Goal: Transaction & Acquisition: Purchase product/service

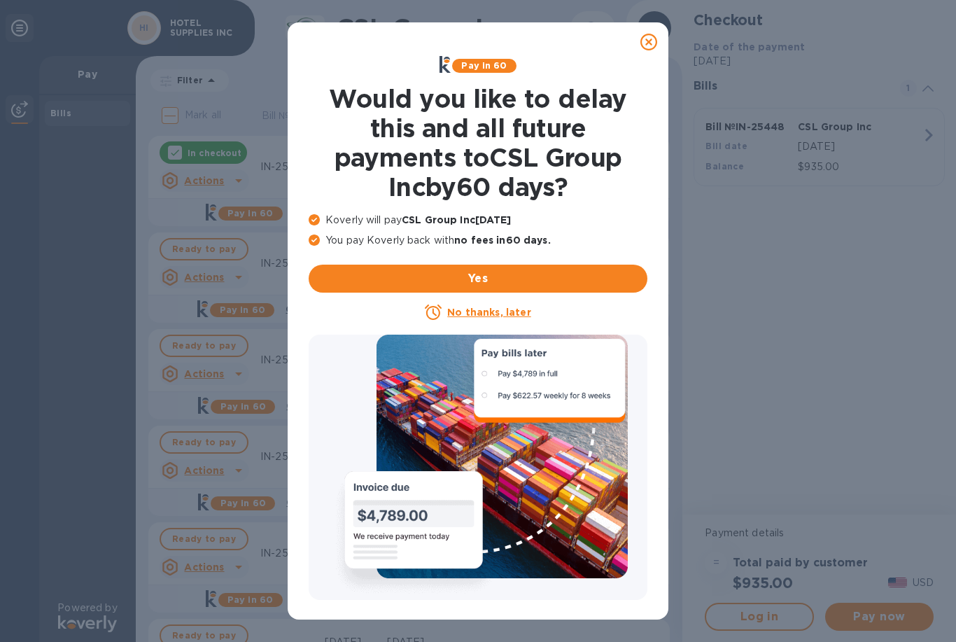
click at [512, 315] on u "No thanks, later" at bounding box center [488, 312] width 83 height 11
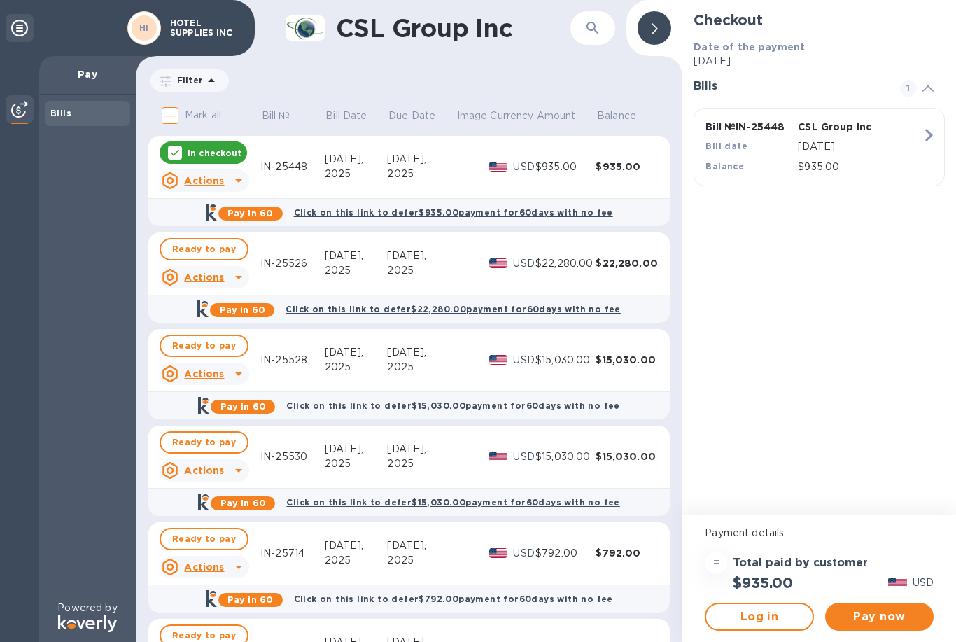
click at [875, 616] on span "Pay now" at bounding box center [880, 616] width 86 height 17
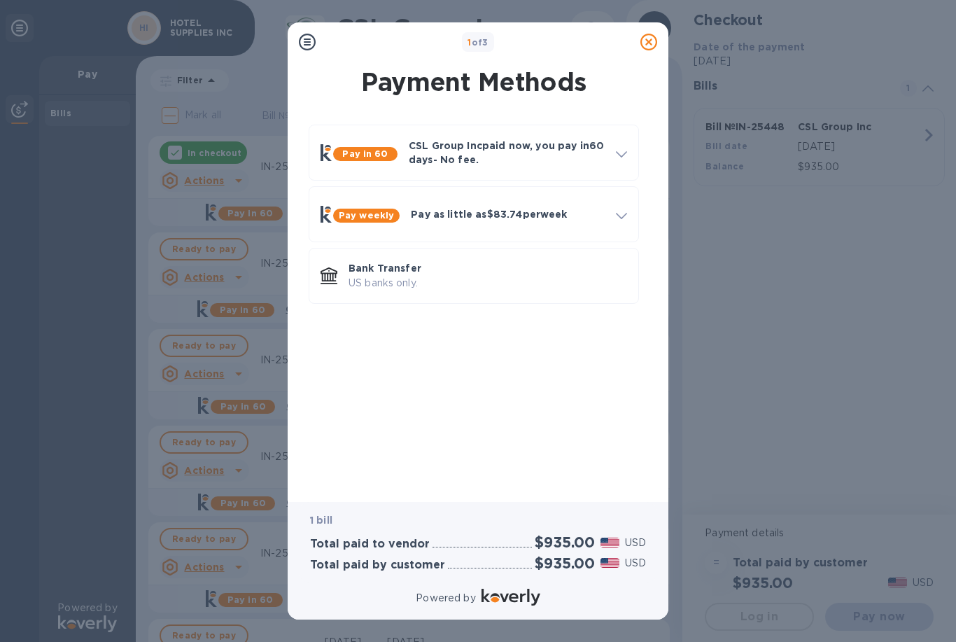
click at [433, 286] on p "US banks only." at bounding box center [488, 283] width 279 height 15
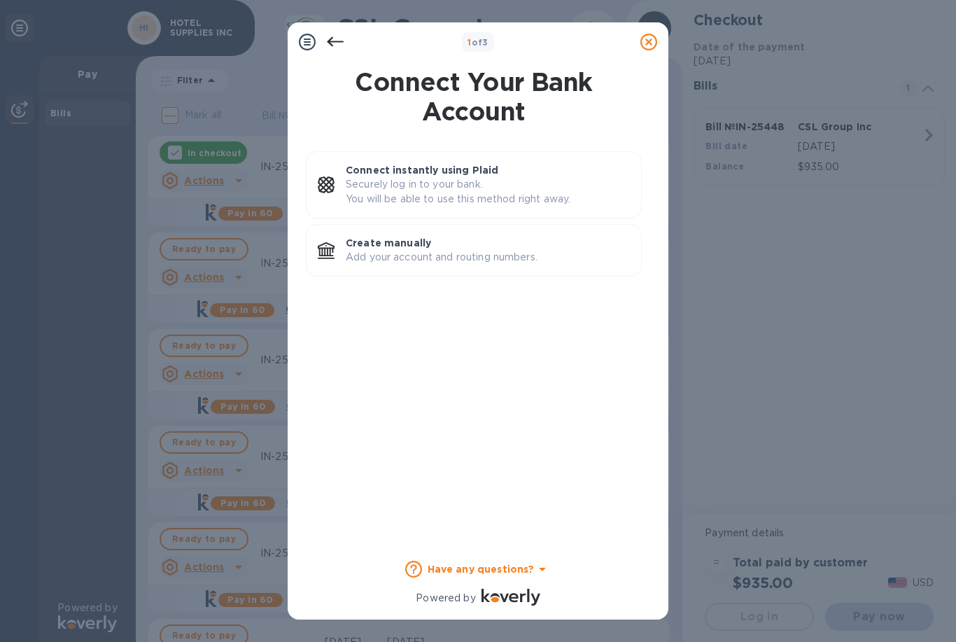
click at [507, 256] on p "Add your account and routing numbers." at bounding box center [488, 257] width 284 height 15
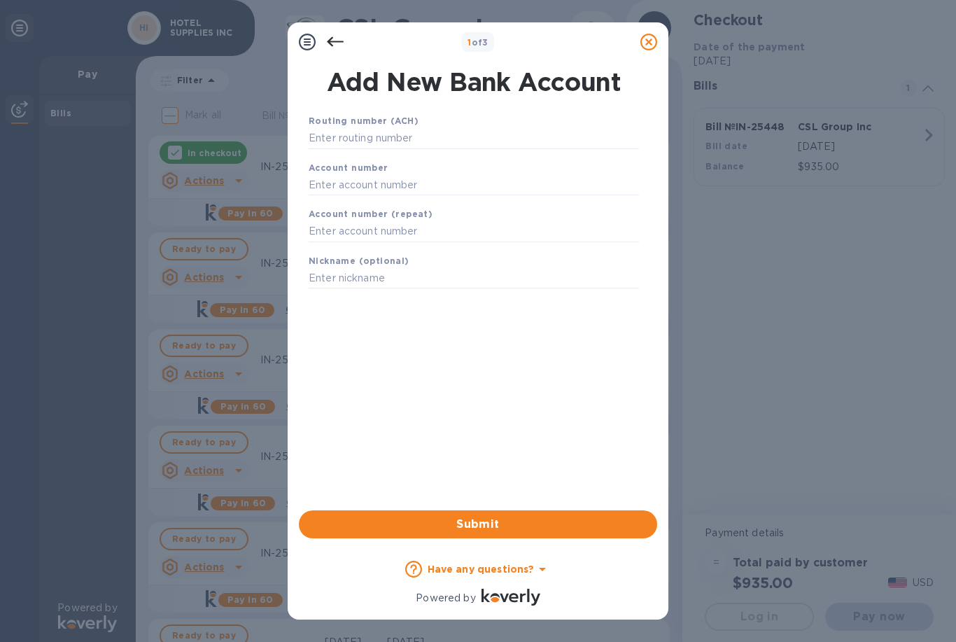
click at [457, 130] on input "text" at bounding box center [474, 138] width 330 height 21
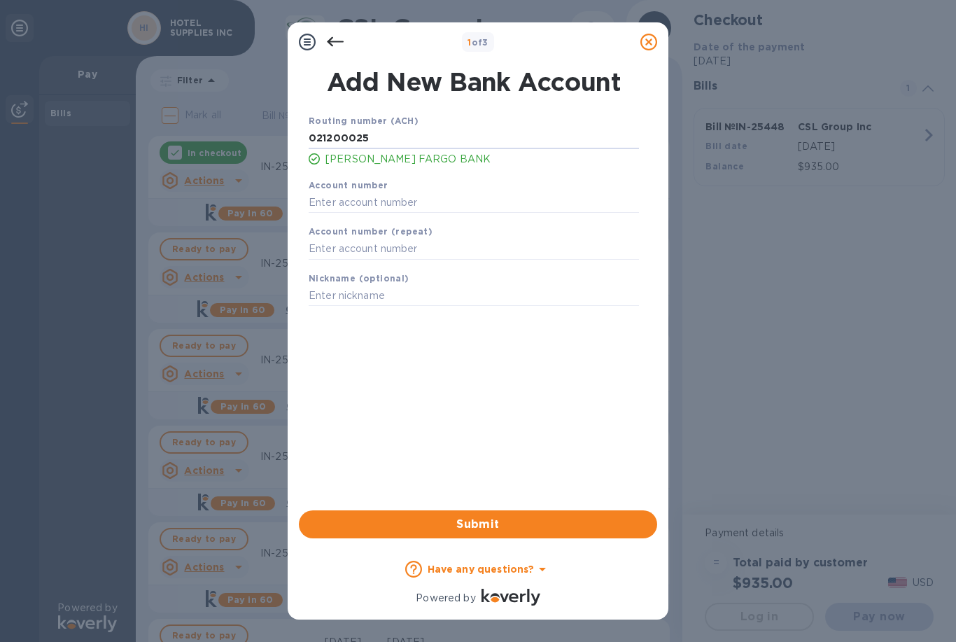
type input "021200025"
click at [412, 203] on input "text" at bounding box center [474, 202] width 330 height 21
type input "2000039135847"
click at [443, 252] on input "text" at bounding box center [474, 249] width 330 height 21
type input "2000039135847"
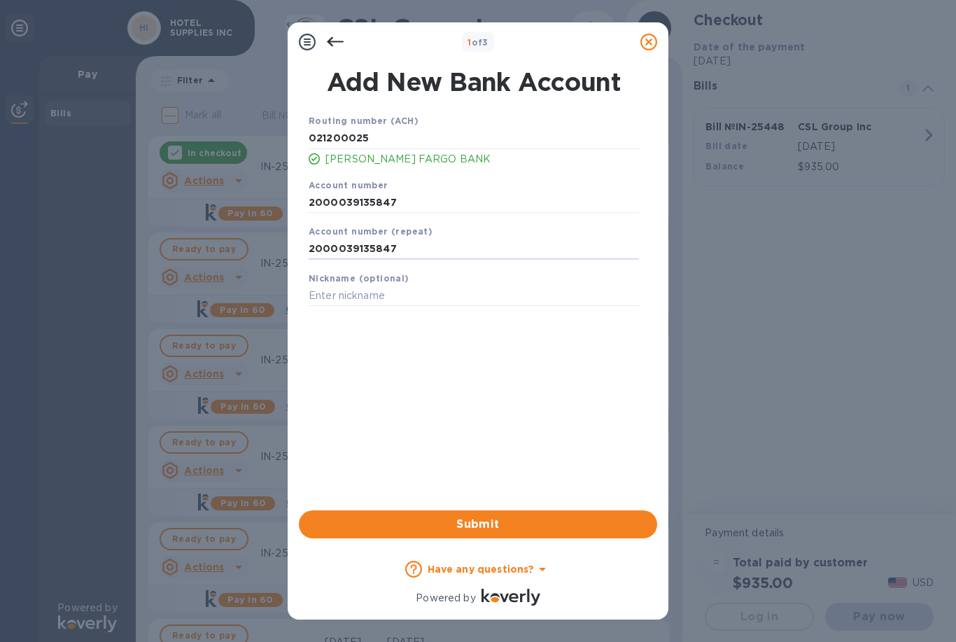
click at [530, 528] on span "Submit" at bounding box center [478, 524] width 336 height 17
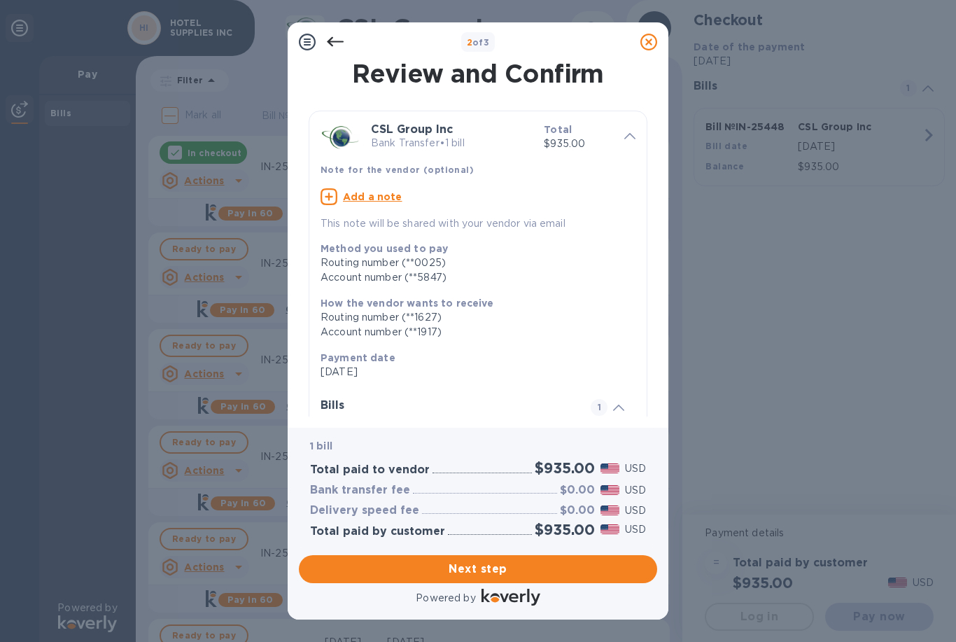
click at [529, 571] on span "Next step" at bounding box center [478, 569] width 336 height 17
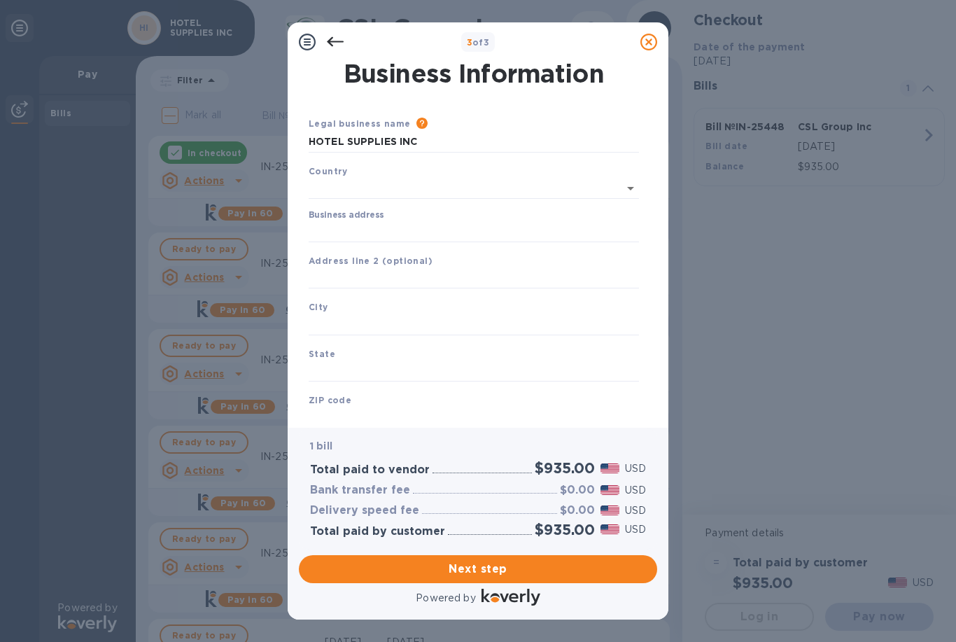
type input "[GEOGRAPHIC_DATA]"
click at [419, 227] on input "Business address" at bounding box center [474, 228] width 330 height 21
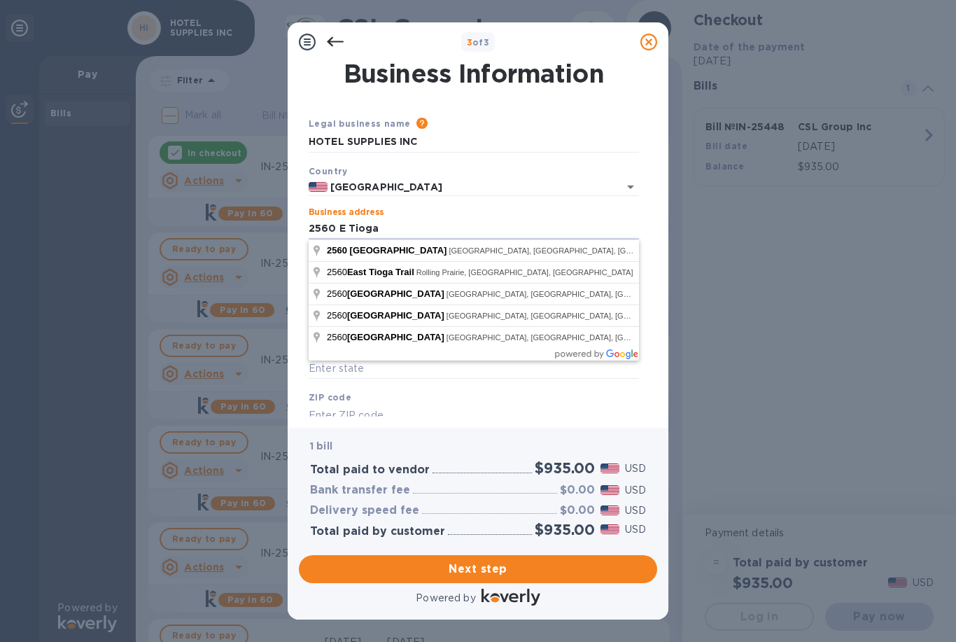
type input "[STREET_ADDRESS]"
type input "[GEOGRAPHIC_DATA]"
type input "PA"
type input "19134"
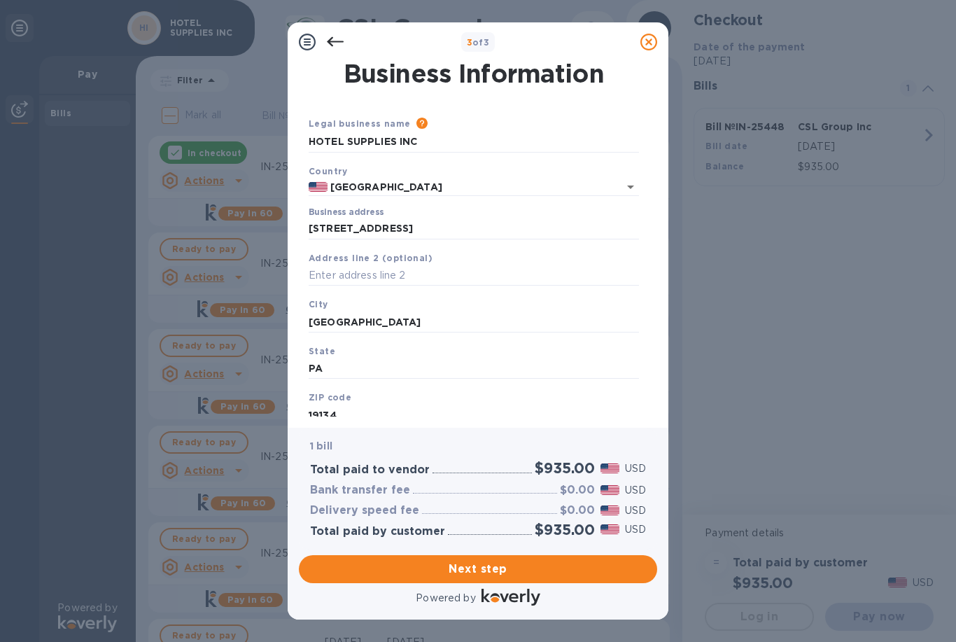
click at [537, 571] on span "Next step" at bounding box center [478, 569] width 336 height 17
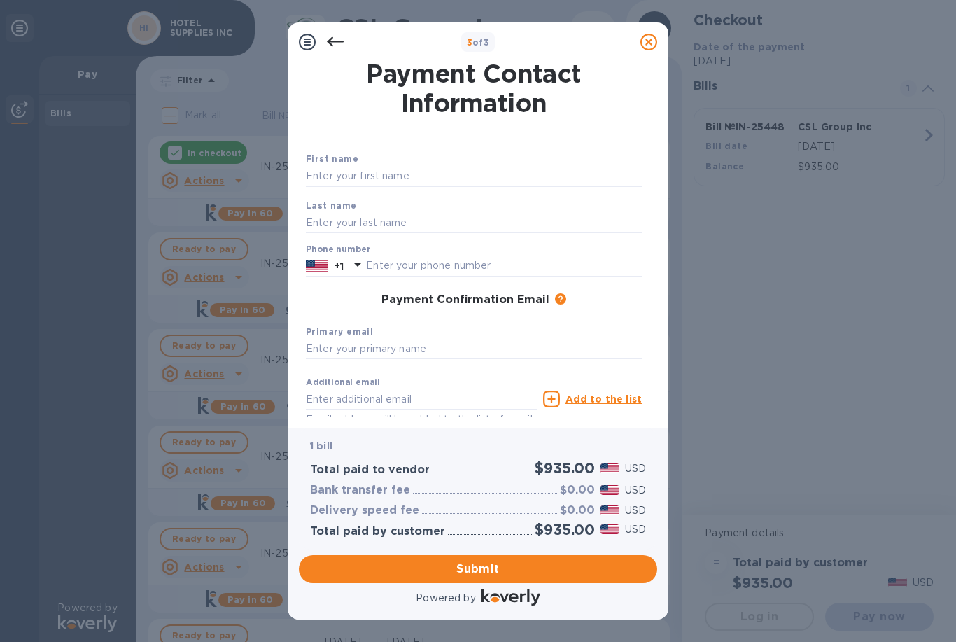
click at [400, 171] on input "text" at bounding box center [474, 176] width 336 height 21
type input "Rishi"
click at [388, 212] on input "text" at bounding box center [474, 222] width 336 height 21
type input "Gor"
click at [421, 257] on input "text" at bounding box center [504, 266] width 276 height 21
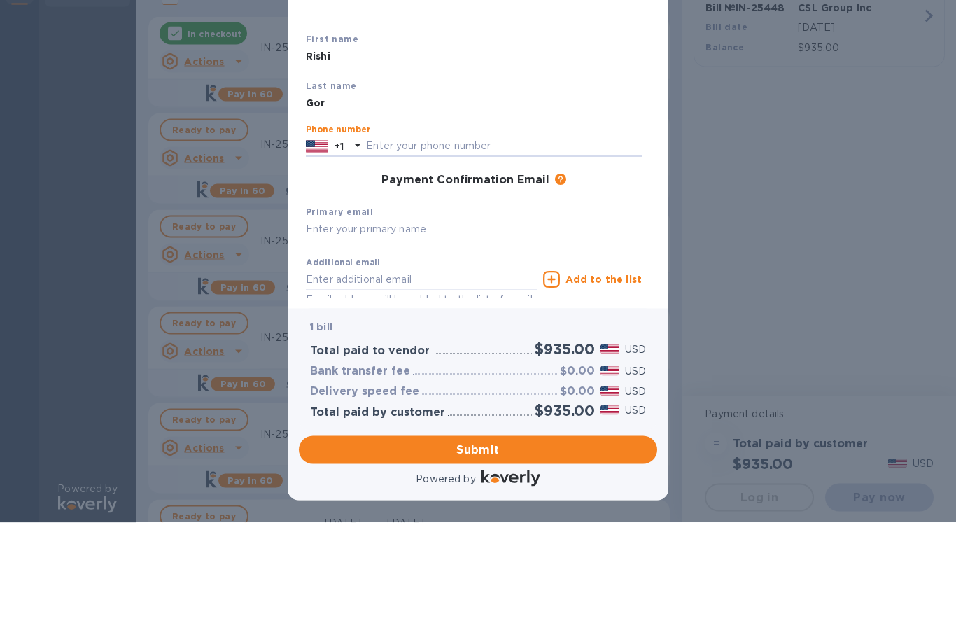
type input "6096856134"
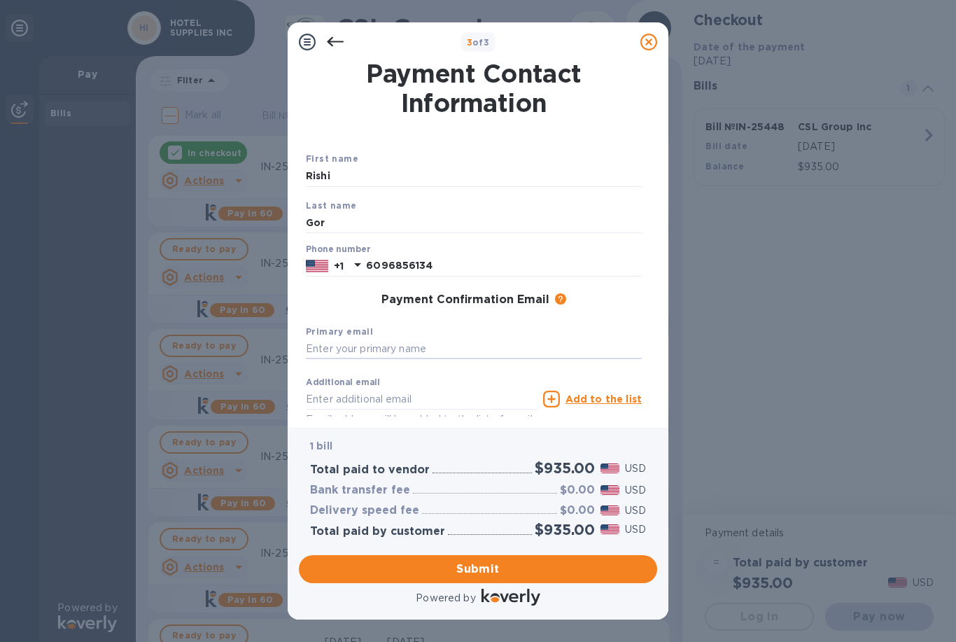
click at [398, 349] on input "text" at bounding box center [474, 349] width 336 height 21
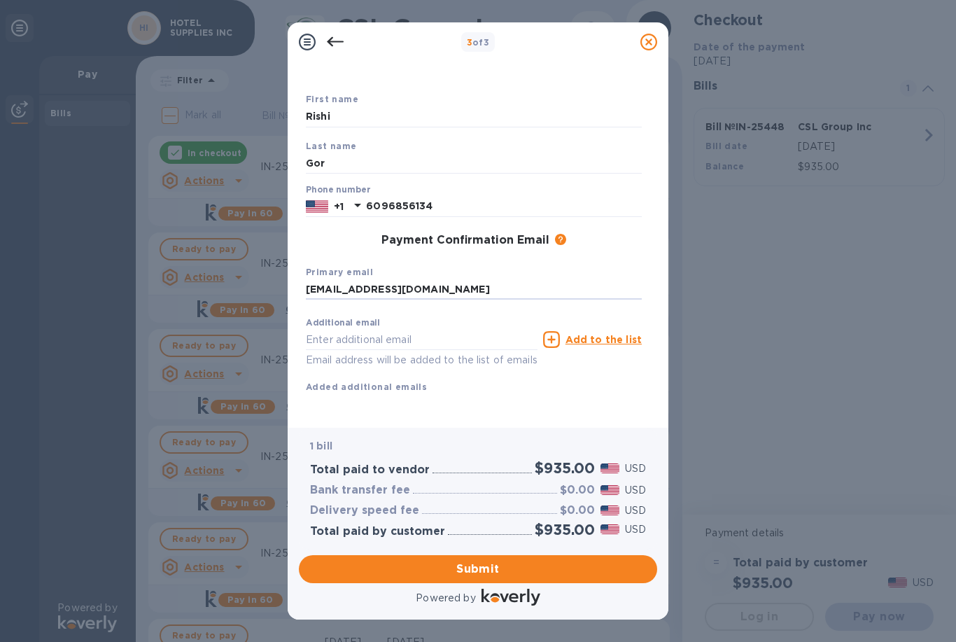
scroll to position [59, 0]
type input "[EMAIL_ADDRESS][DOMAIN_NAME]"
click at [509, 569] on span "Submit" at bounding box center [478, 569] width 336 height 17
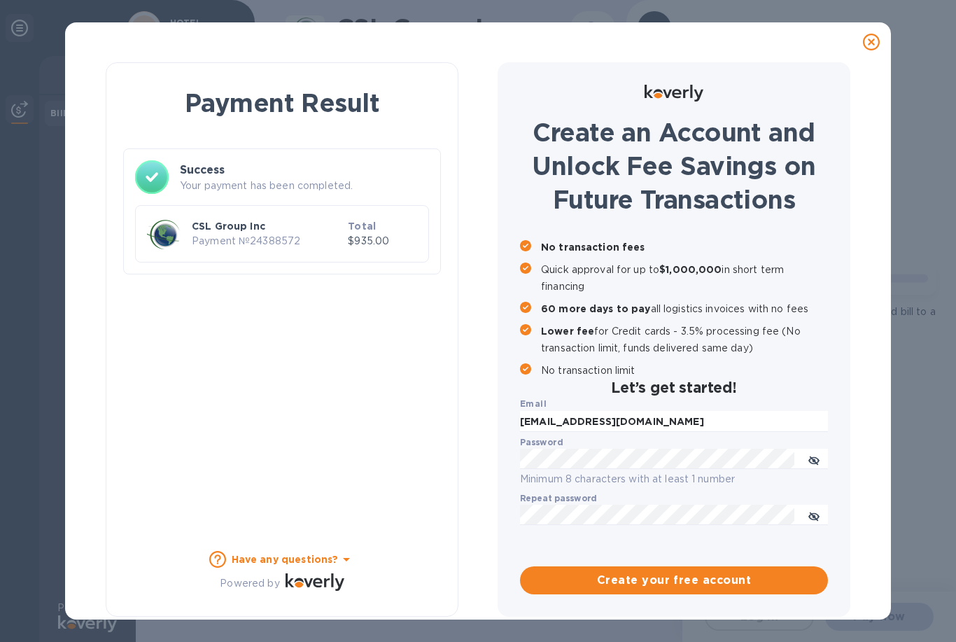
scroll to position [1, 0]
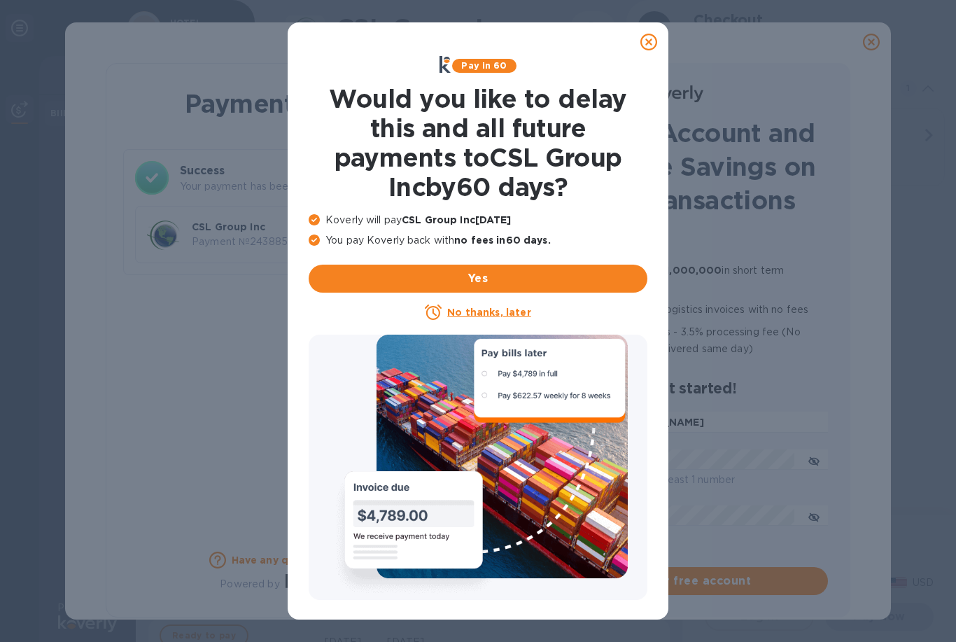
click at [515, 309] on u "No thanks, later" at bounding box center [488, 312] width 83 height 11
